Goal: Transaction & Acquisition: Purchase product/service

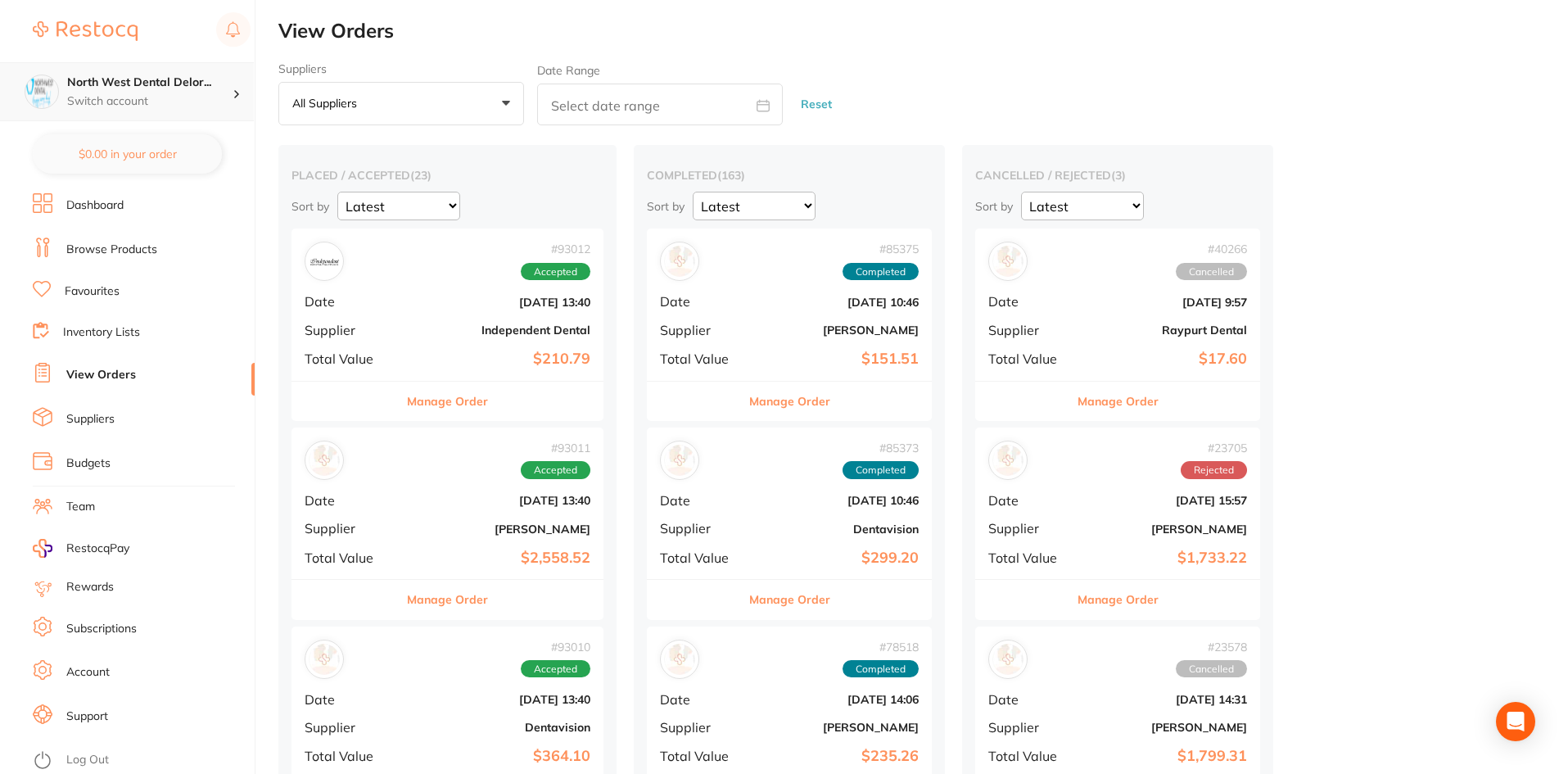
click at [128, 84] on h4 "North West Dental Delor..." at bounding box center [149, 82] width 165 height 16
click at [144, 158] on div "Longford Smileco" at bounding box center [127, 141] width 229 height 57
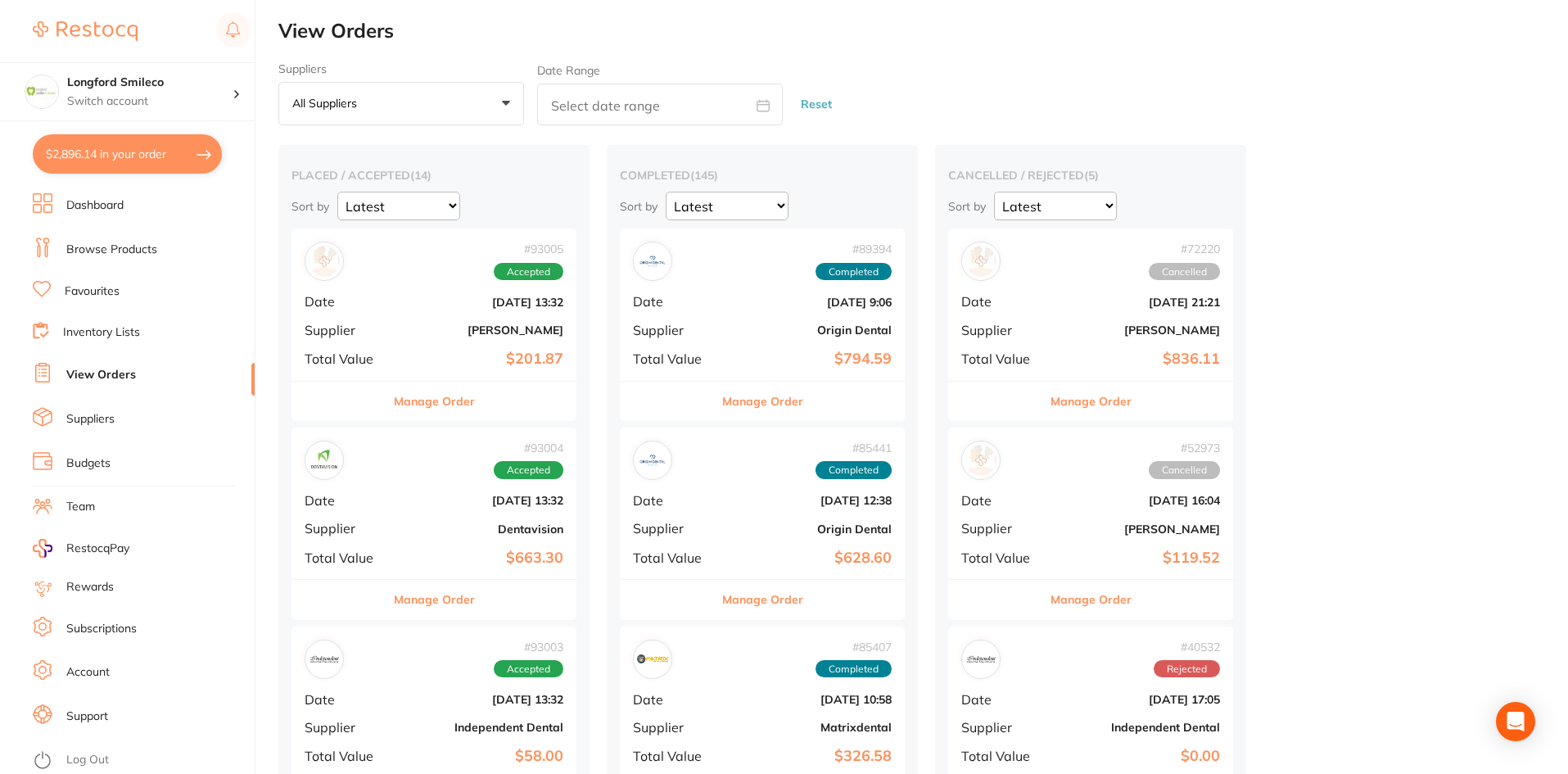
click at [129, 163] on button "$2,896.14 in your order" at bounding box center [127, 154] width 189 height 39
checkbox input "true"
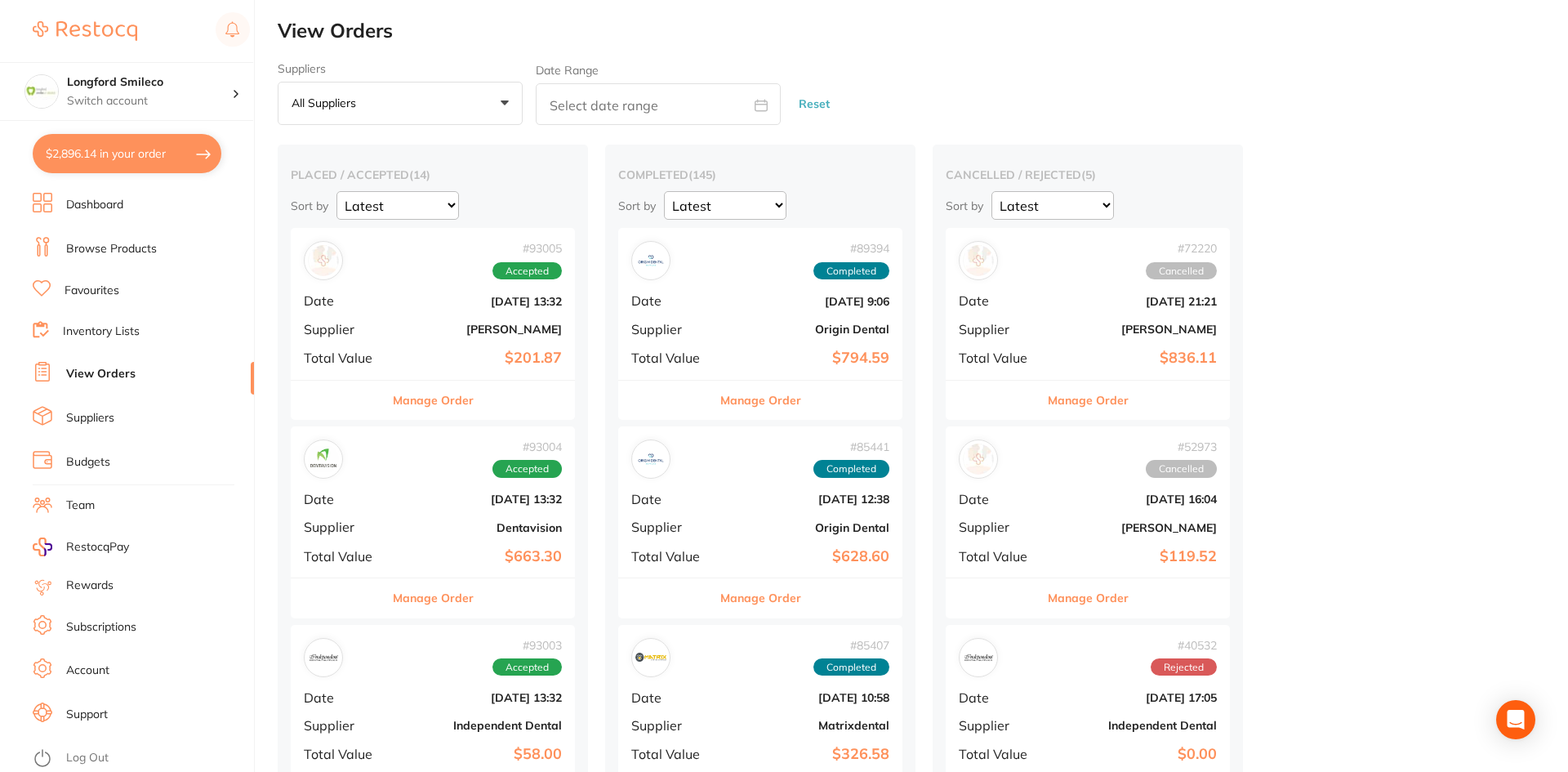
checkbox input "true"
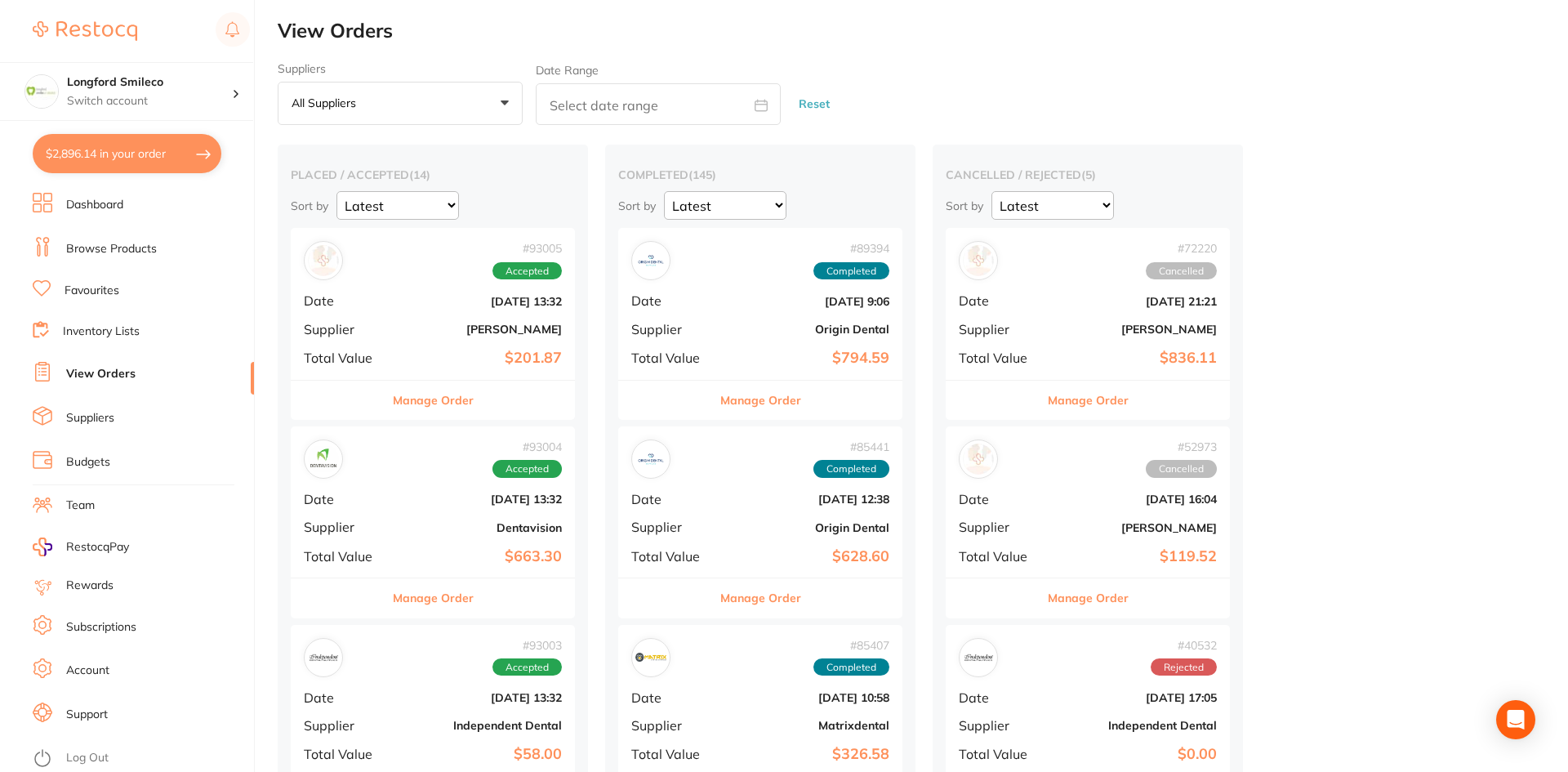
checkbox input "true"
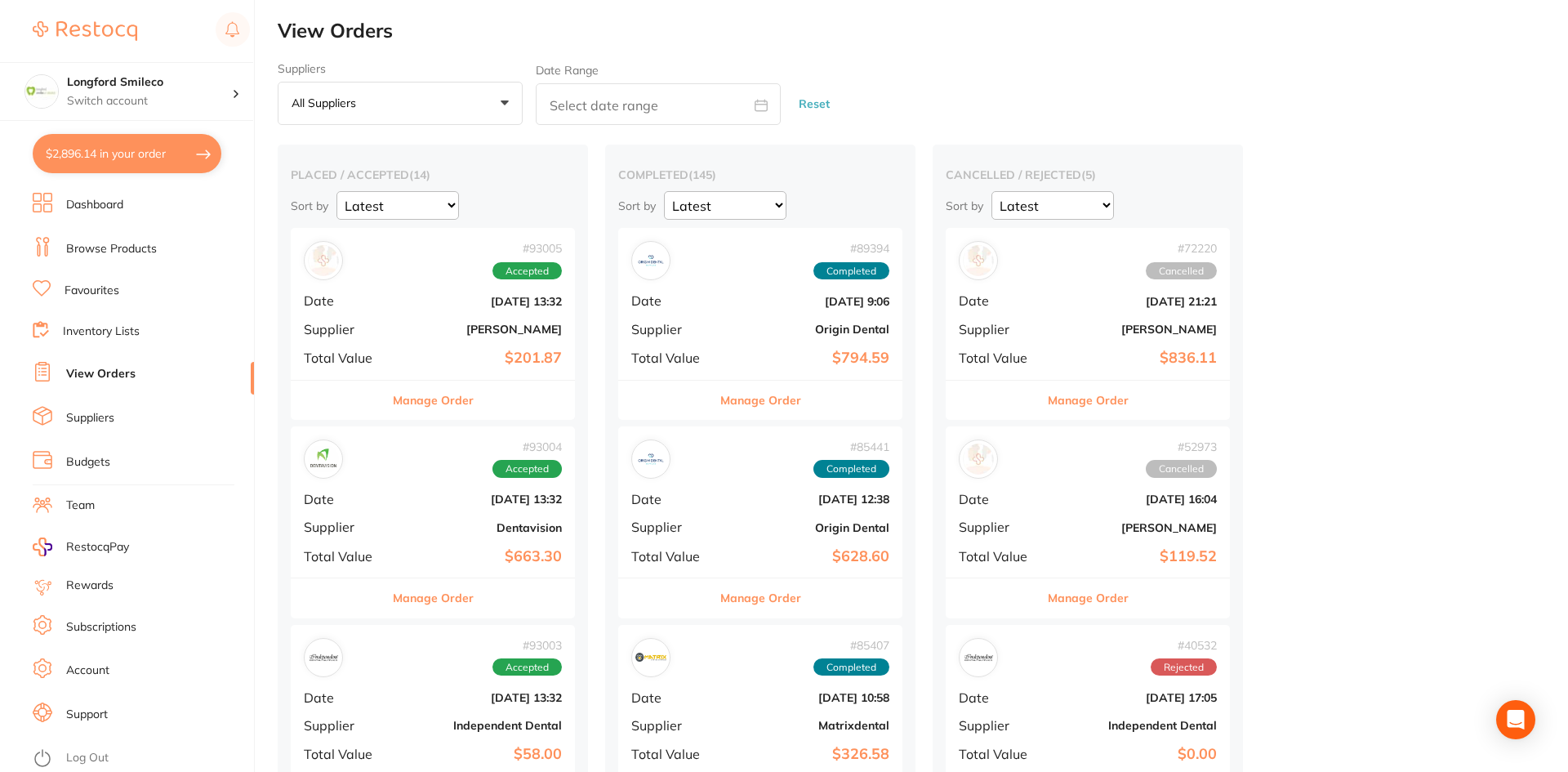
checkbox input "true"
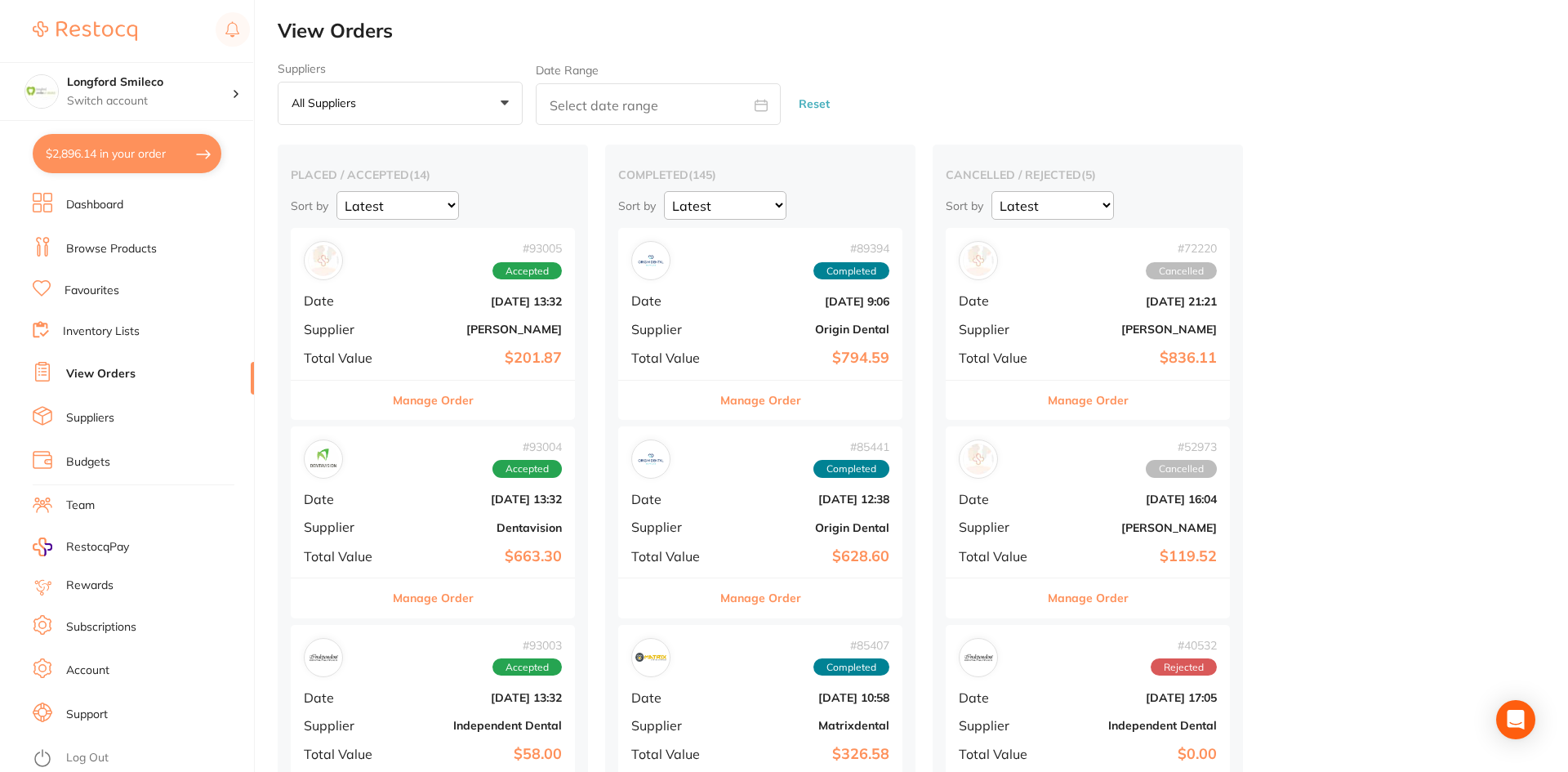
checkbox input "true"
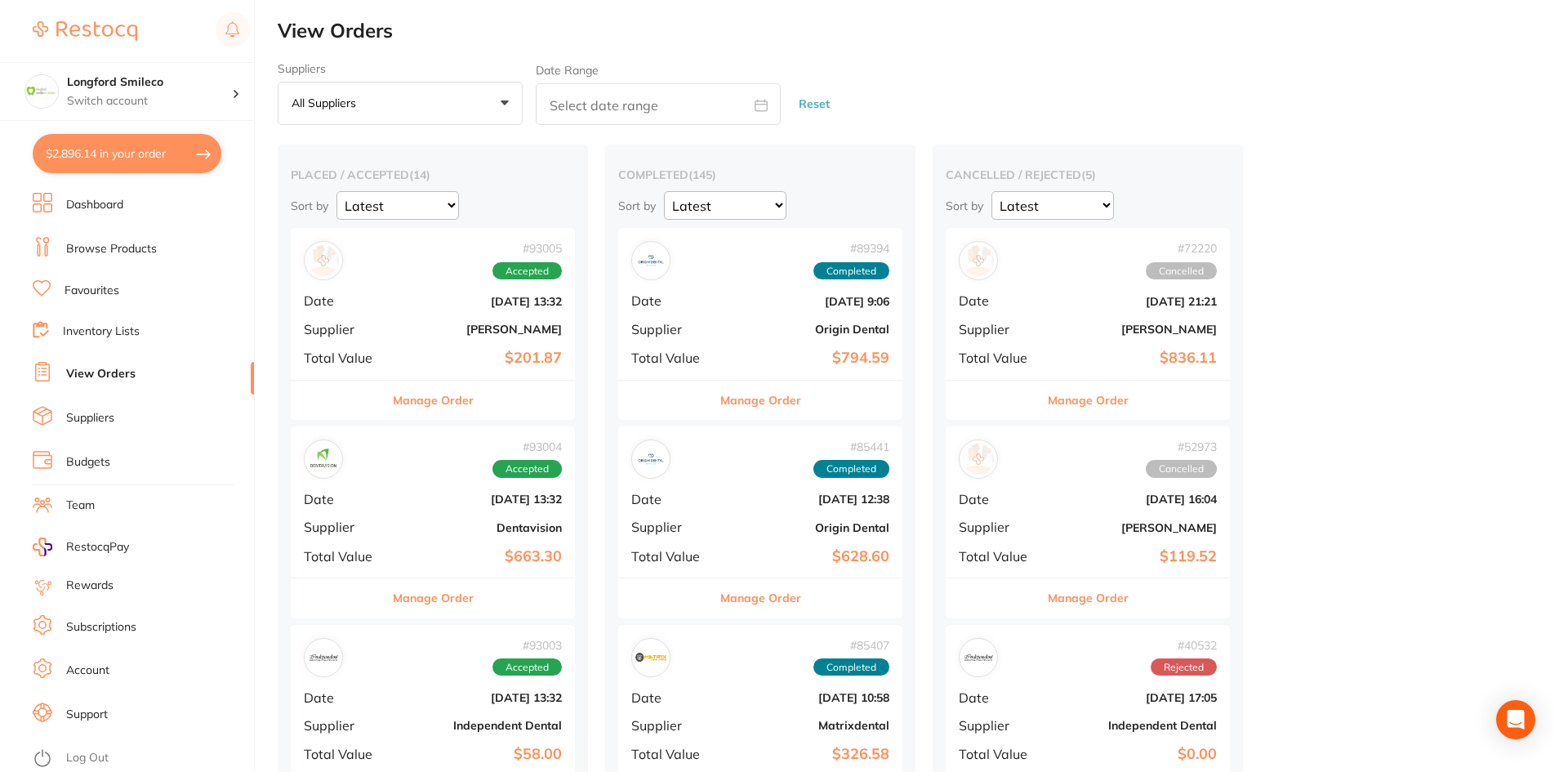
checkbox input "true"
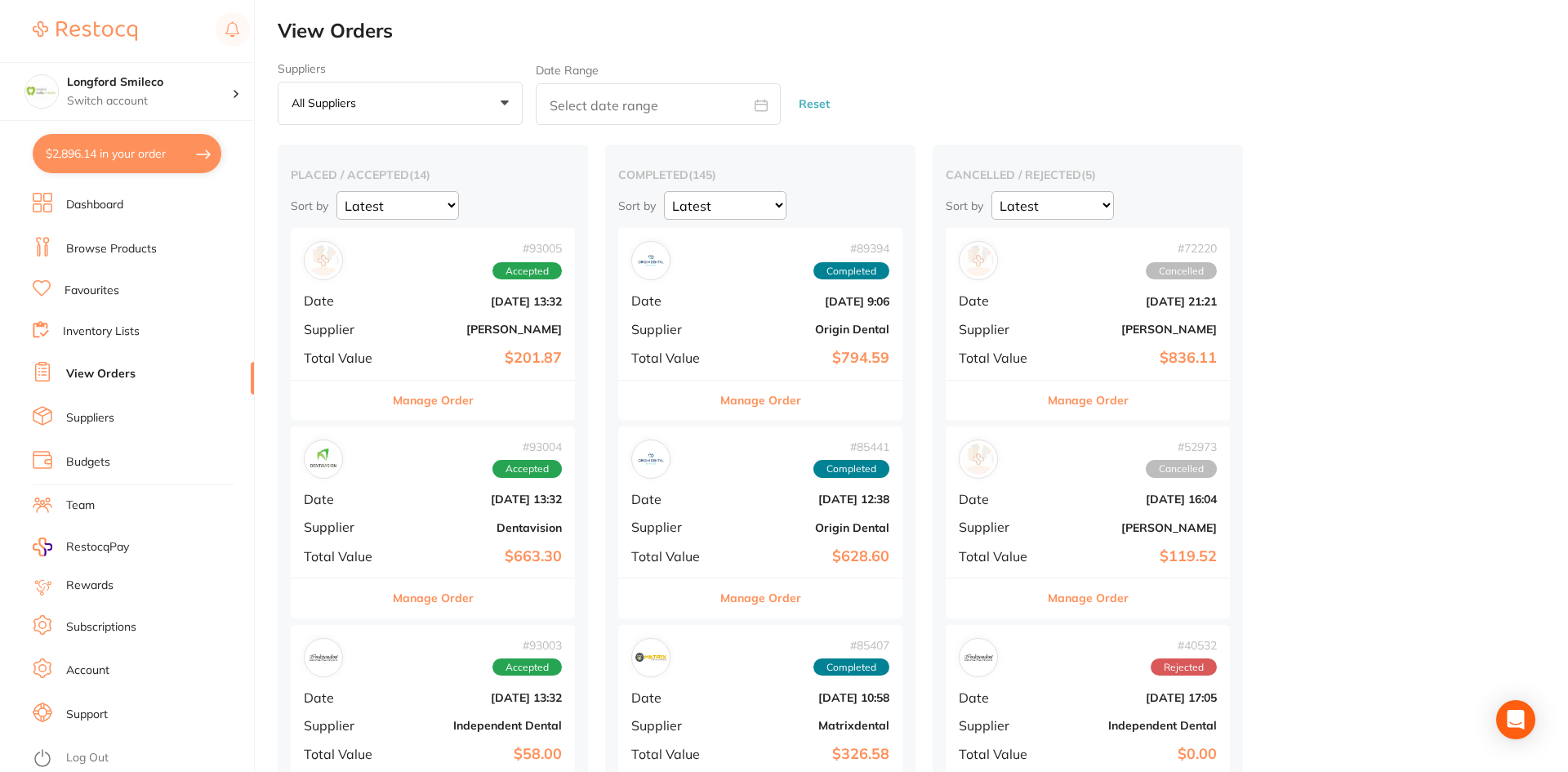
checkbox input "true"
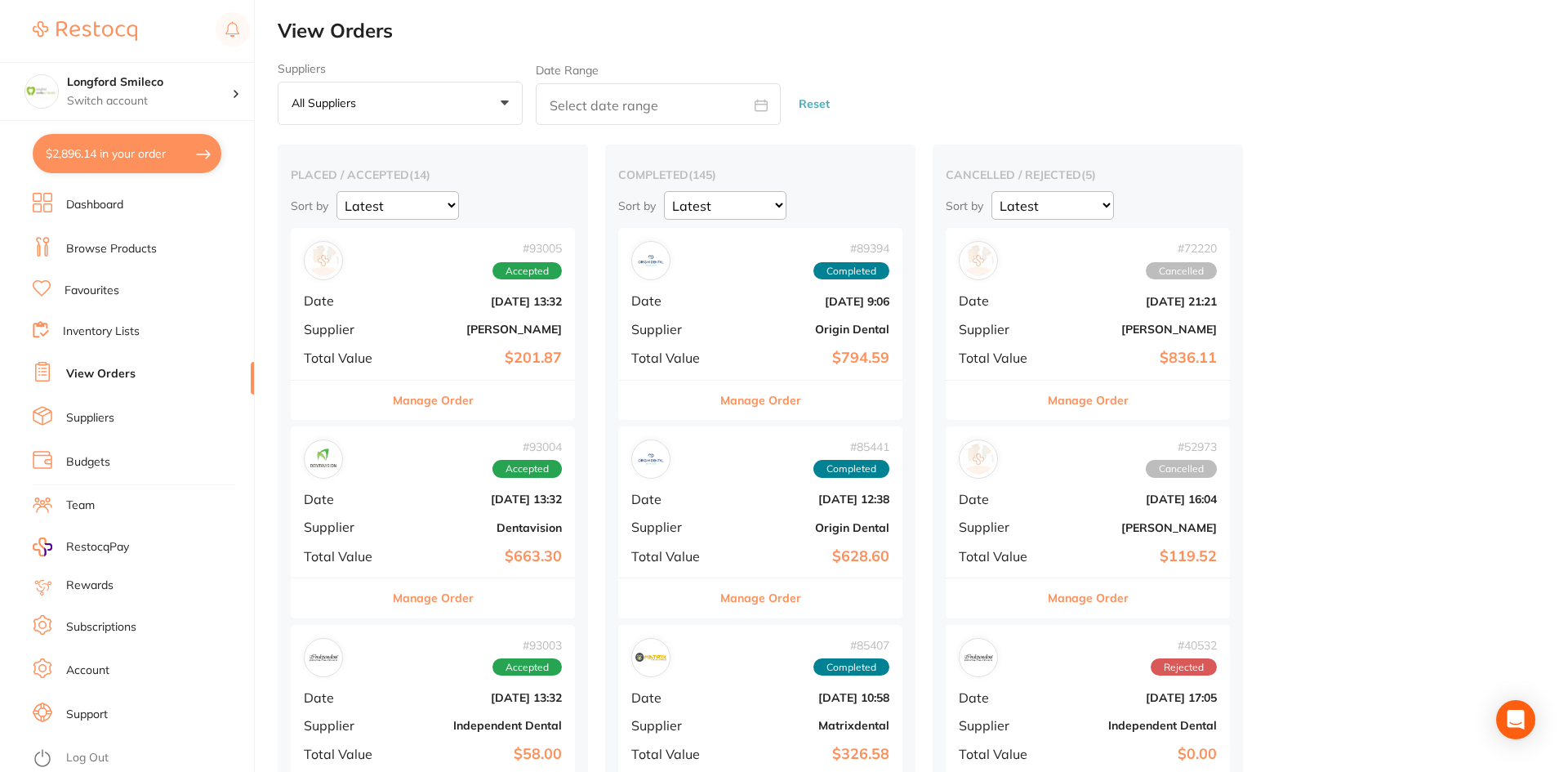
checkbox input "true"
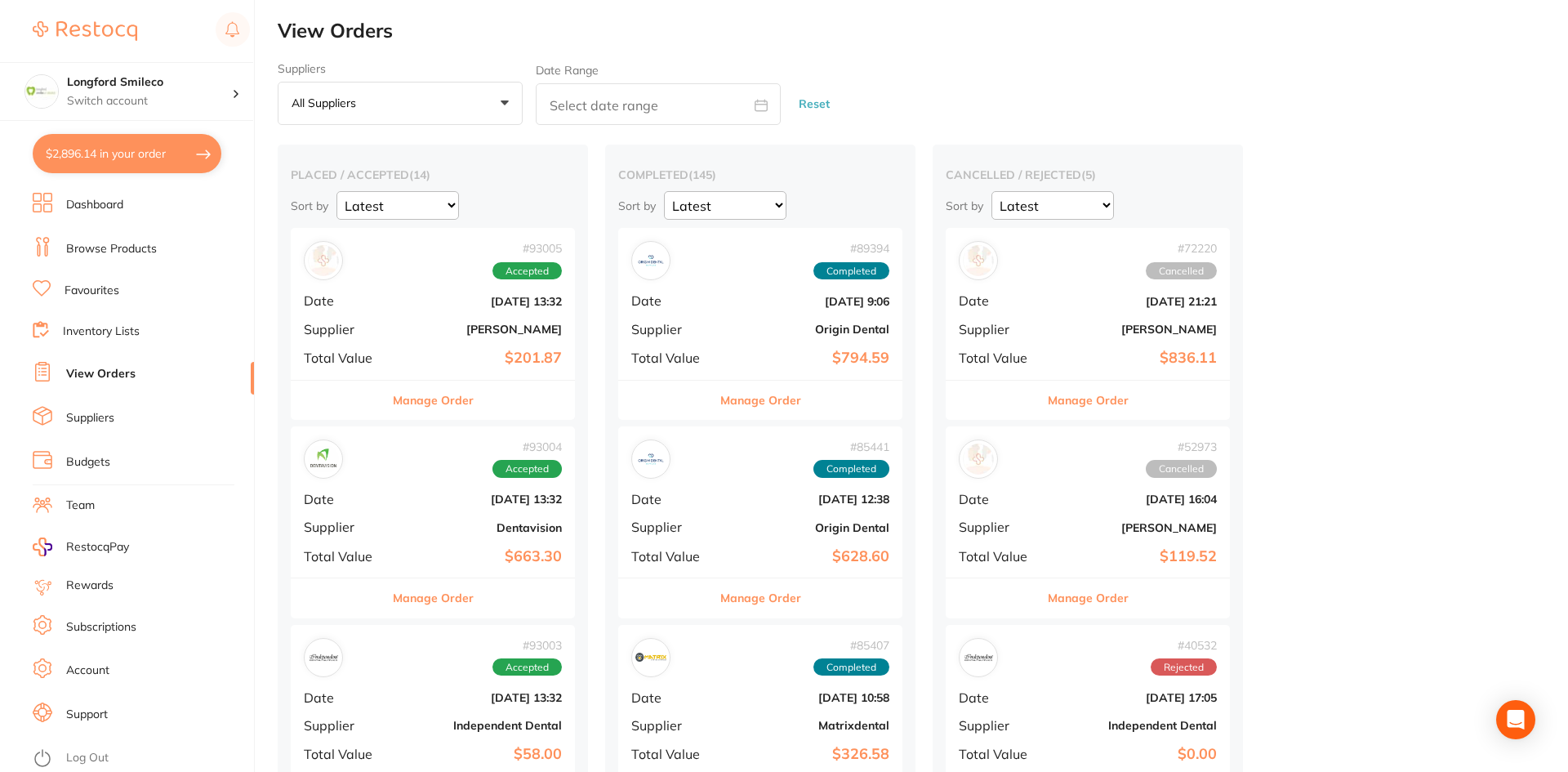
checkbox input "true"
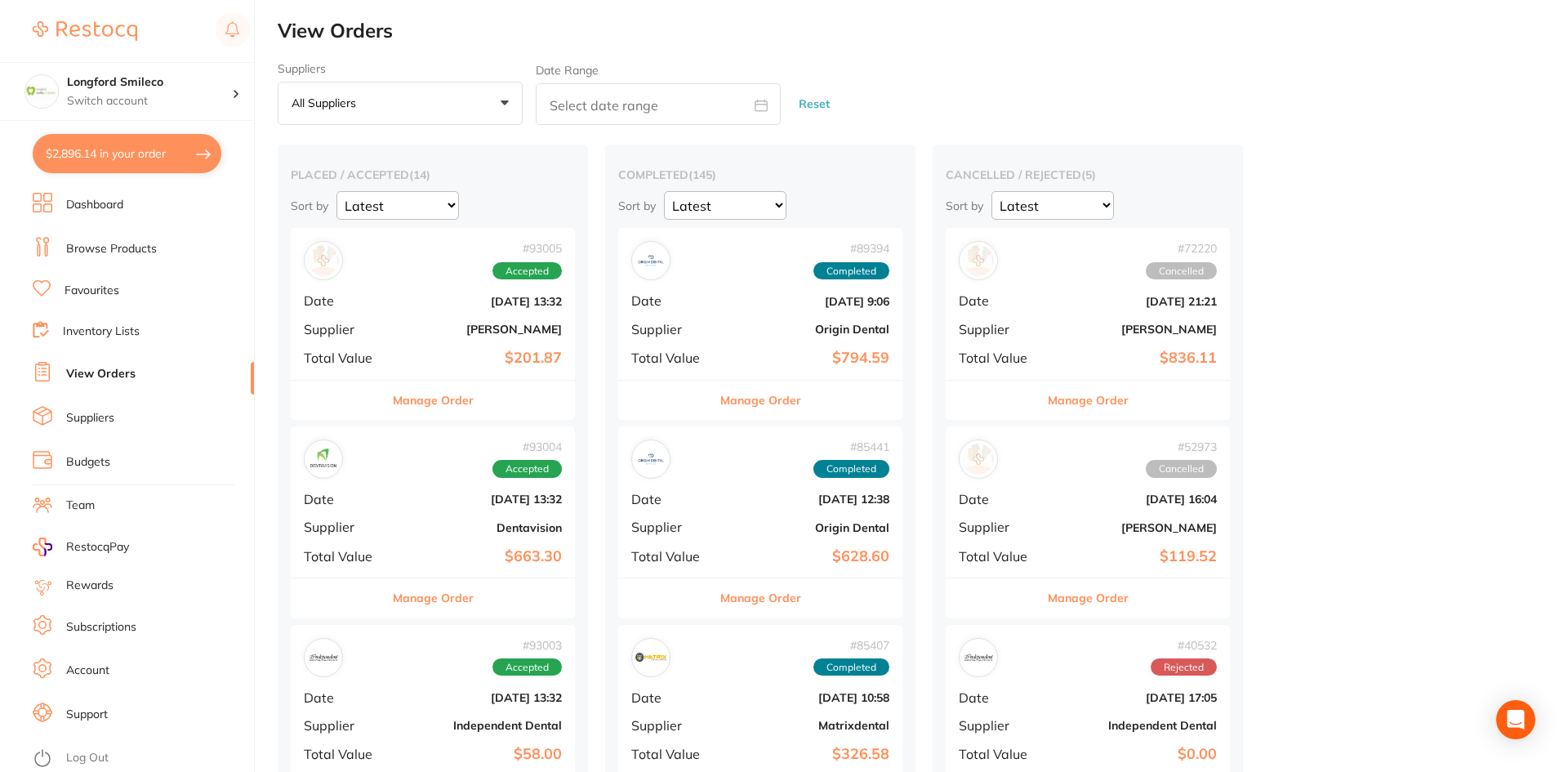
checkbox input "true"
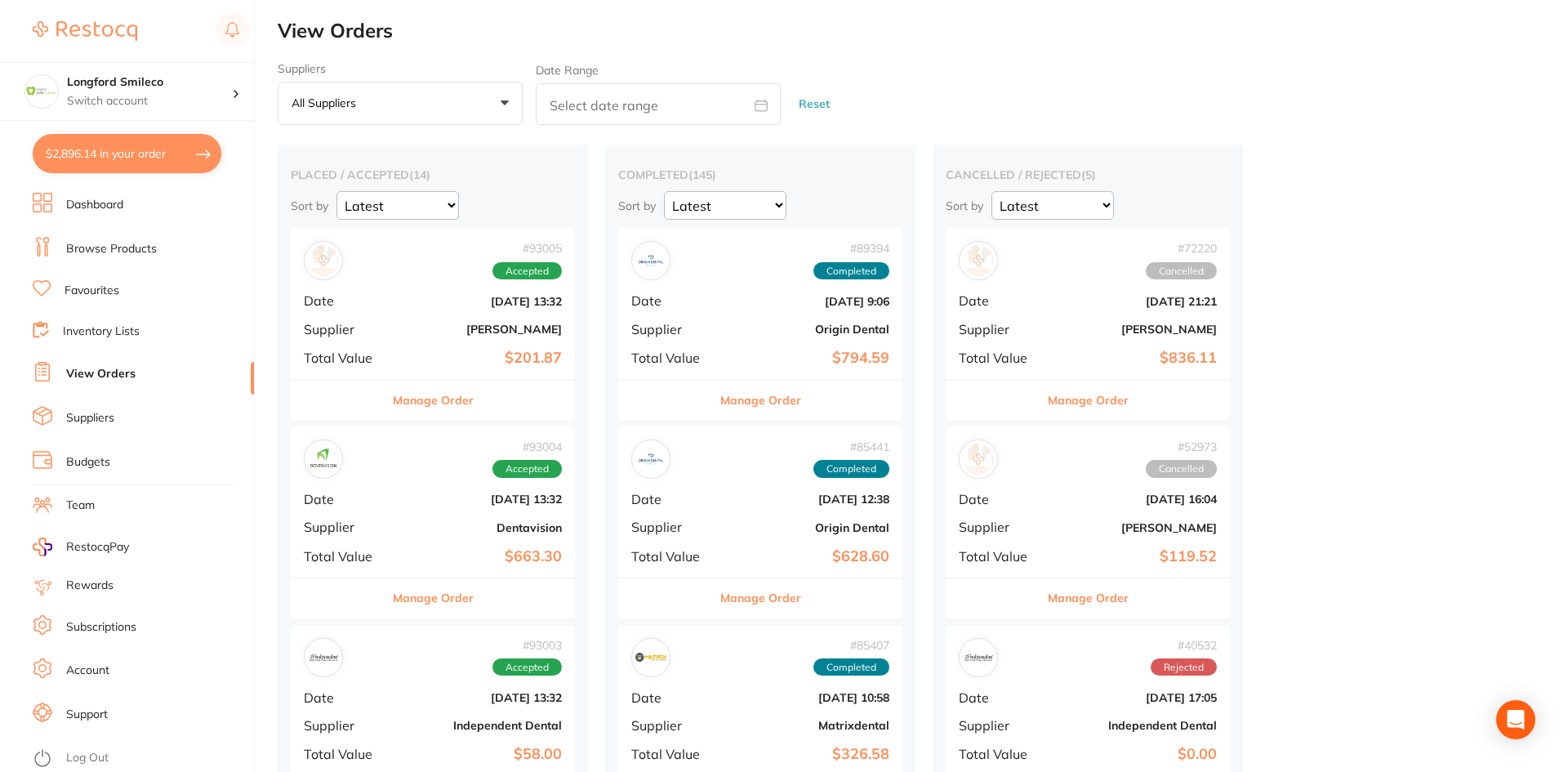
checkbox input "true"
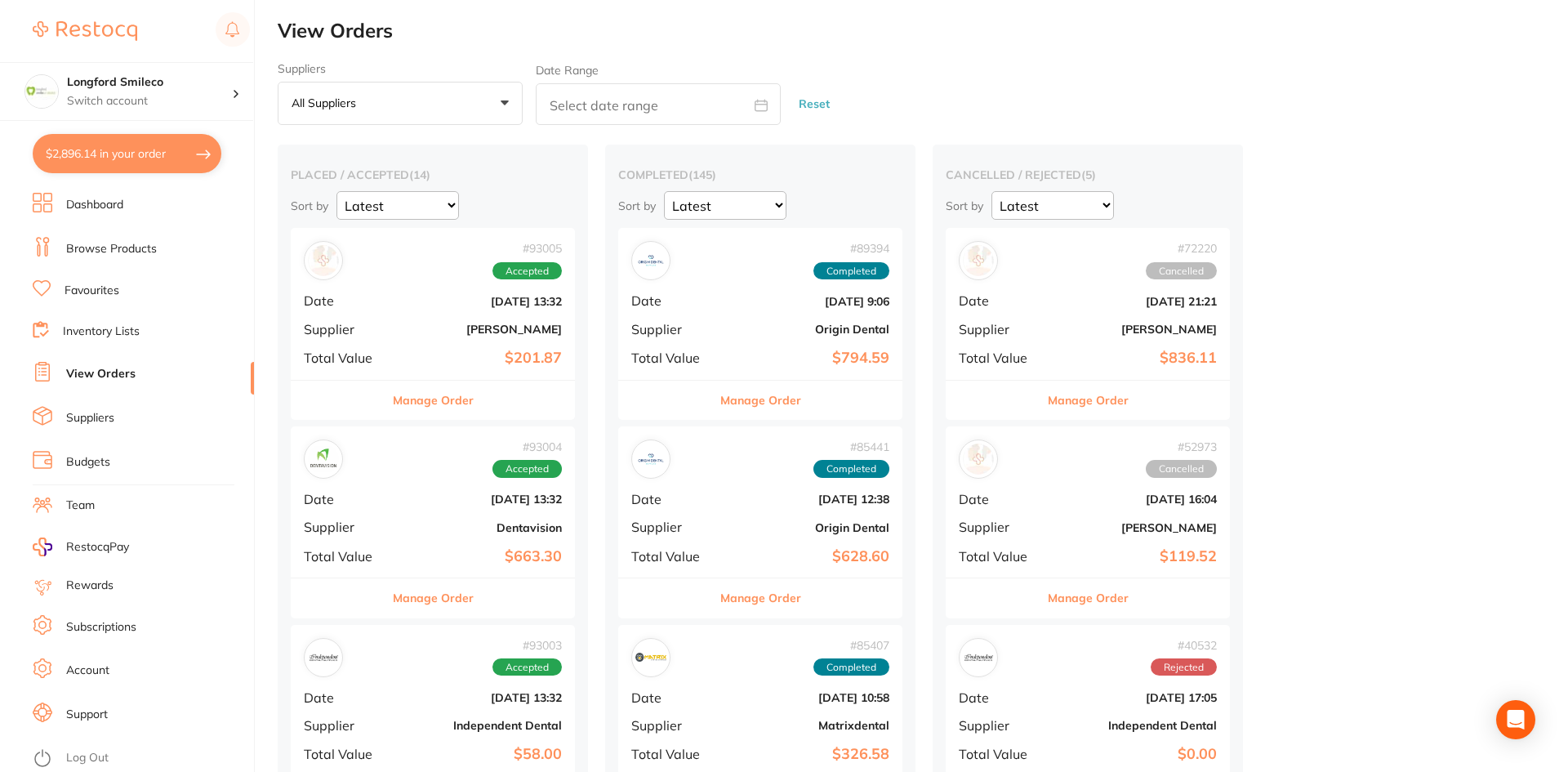
checkbox input "true"
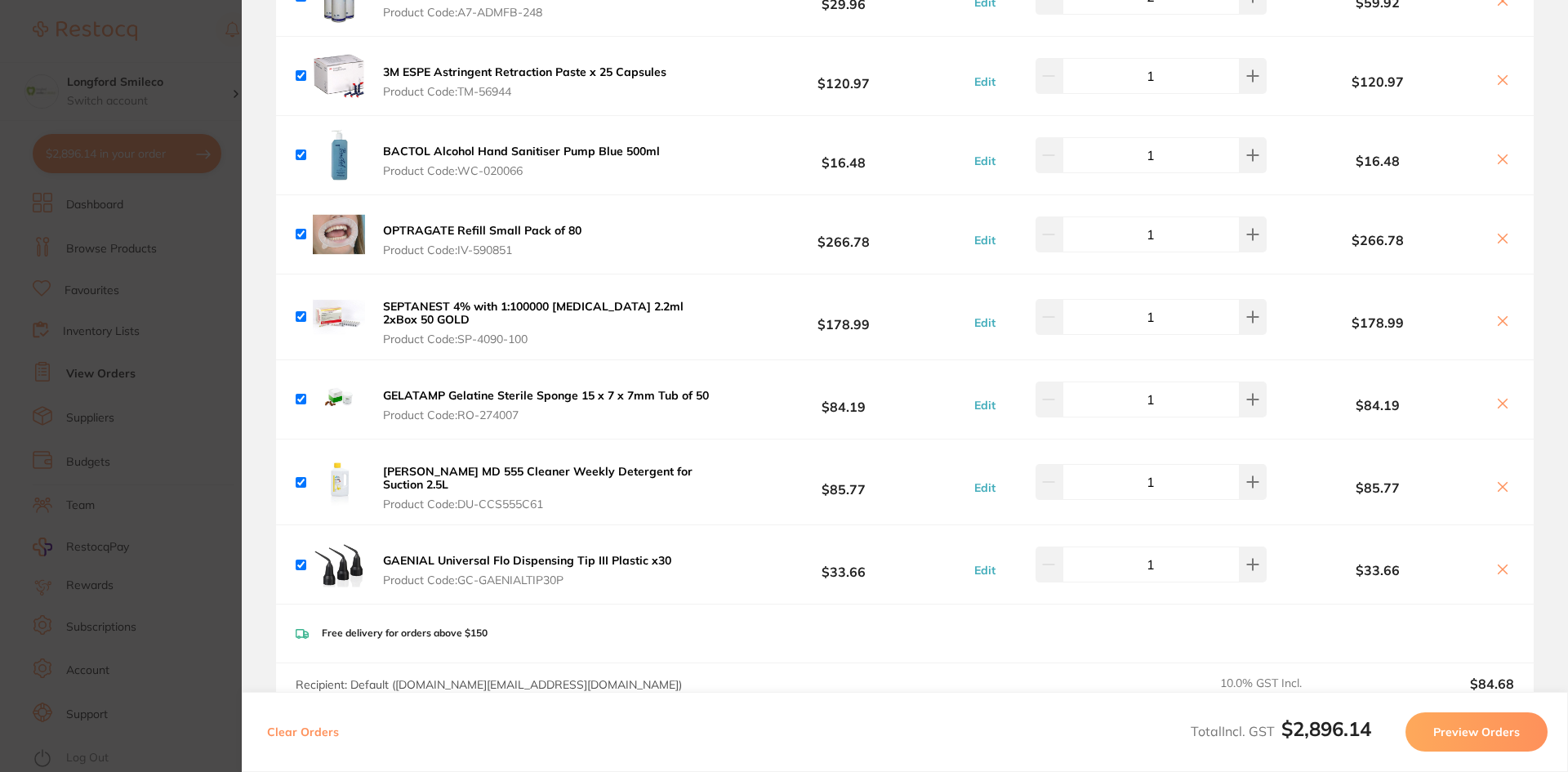
scroll to position [245, 0]
